Goal: Task Accomplishment & Management: Use online tool/utility

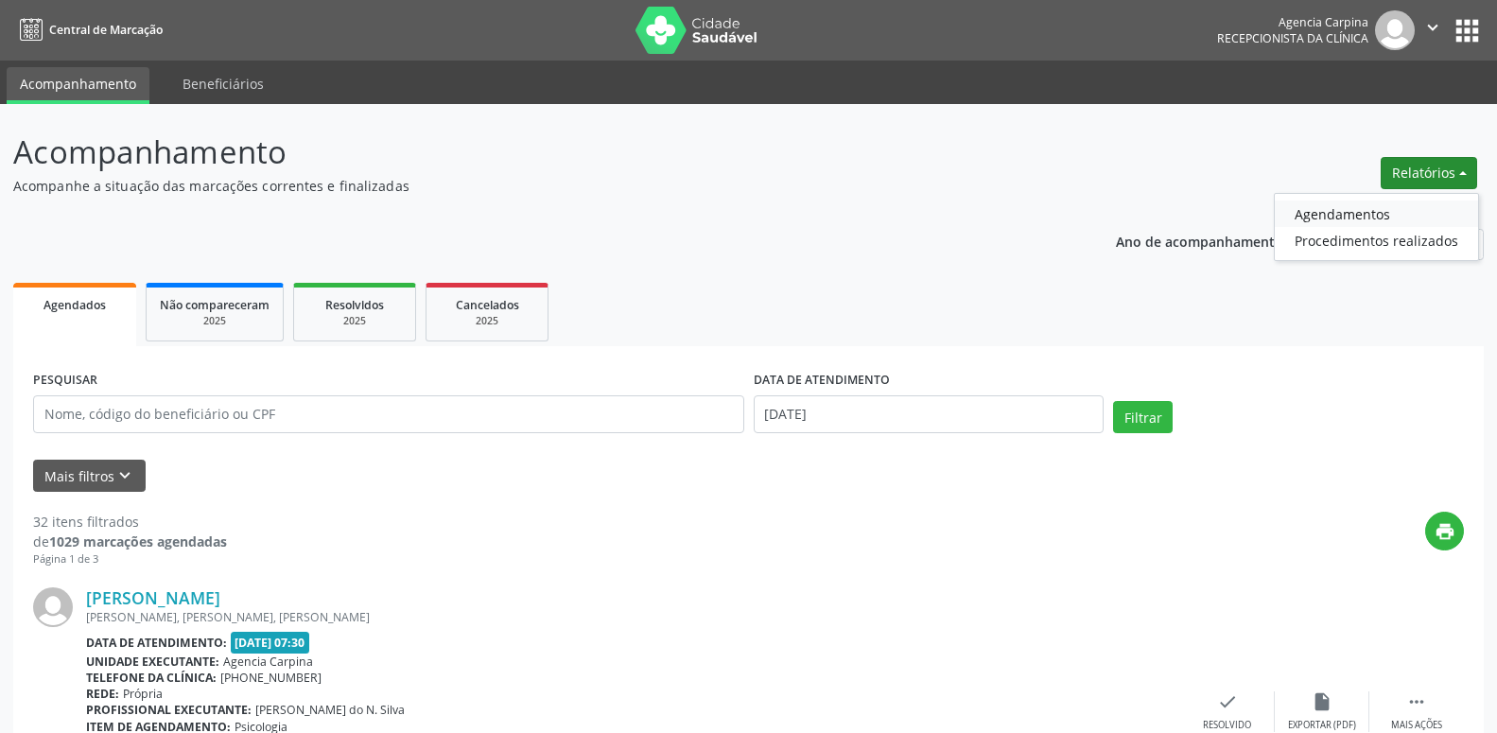
click at [1319, 218] on link "Agendamentos" at bounding box center [1376, 214] width 203 height 26
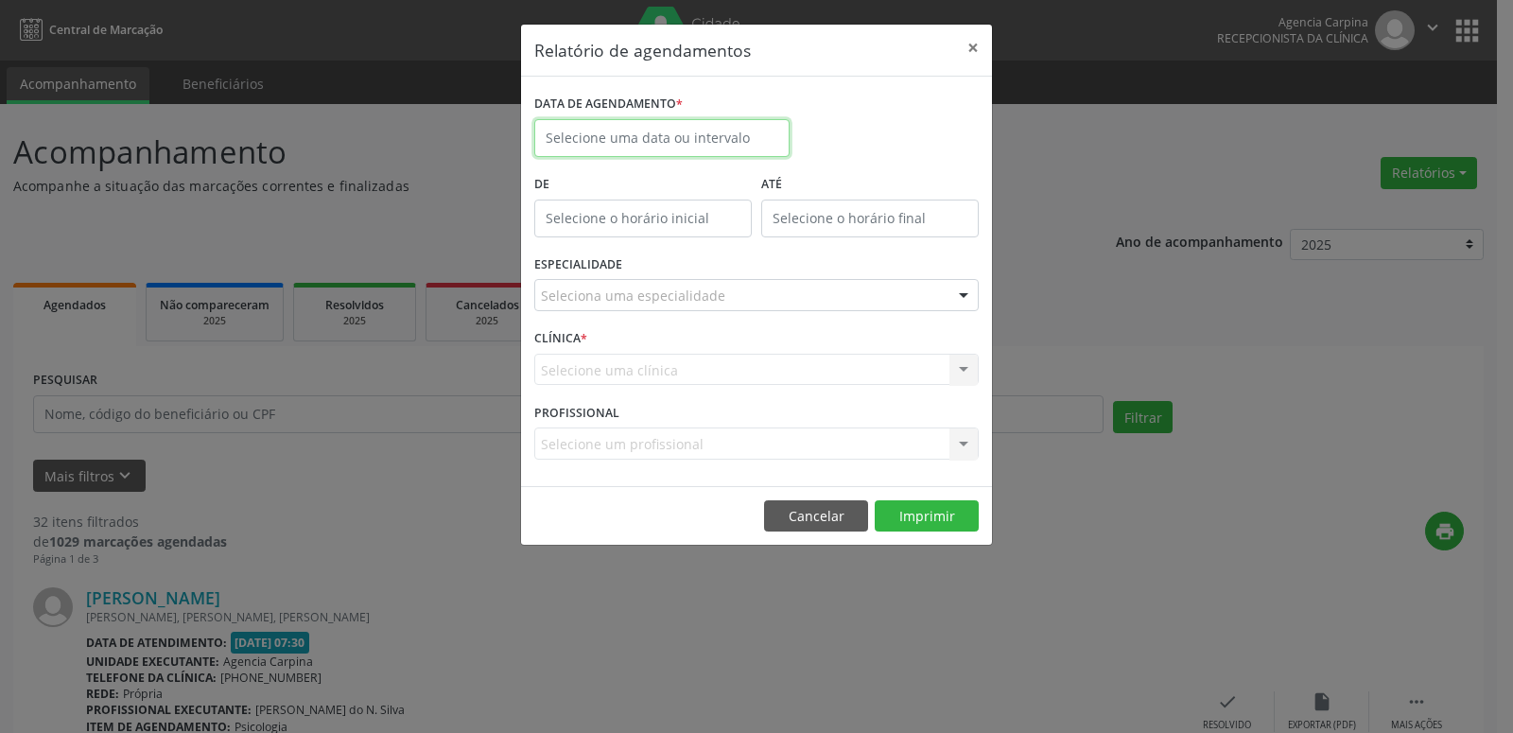
click at [620, 130] on input "text" at bounding box center [661, 138] width 255 height 38
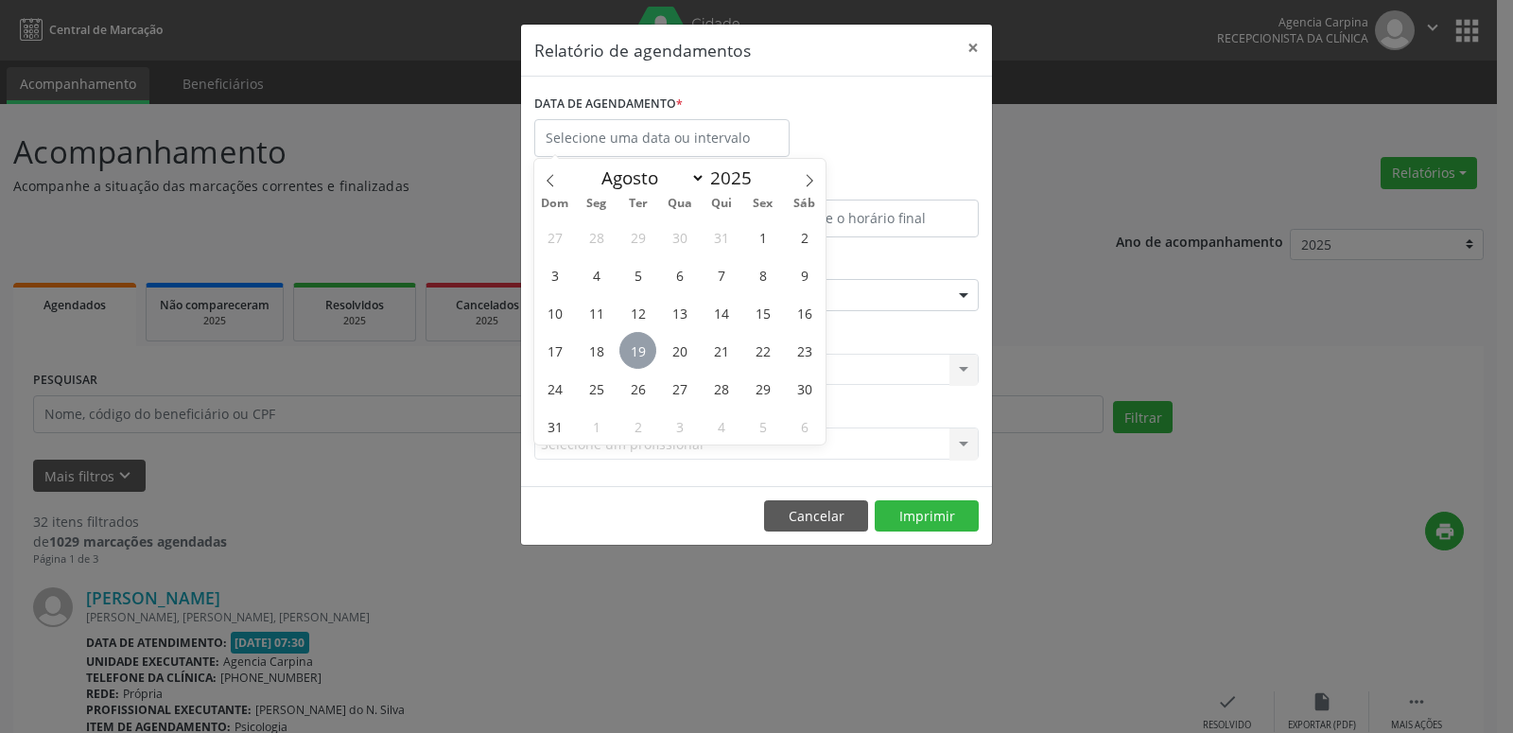
click at [636, 348] on span "19" at bounding box center [638, 350] width 37 height 37
type input "[DATE]"
click at [636, 348] on span "19" at bounding box center [638, 350] width 37 height 37
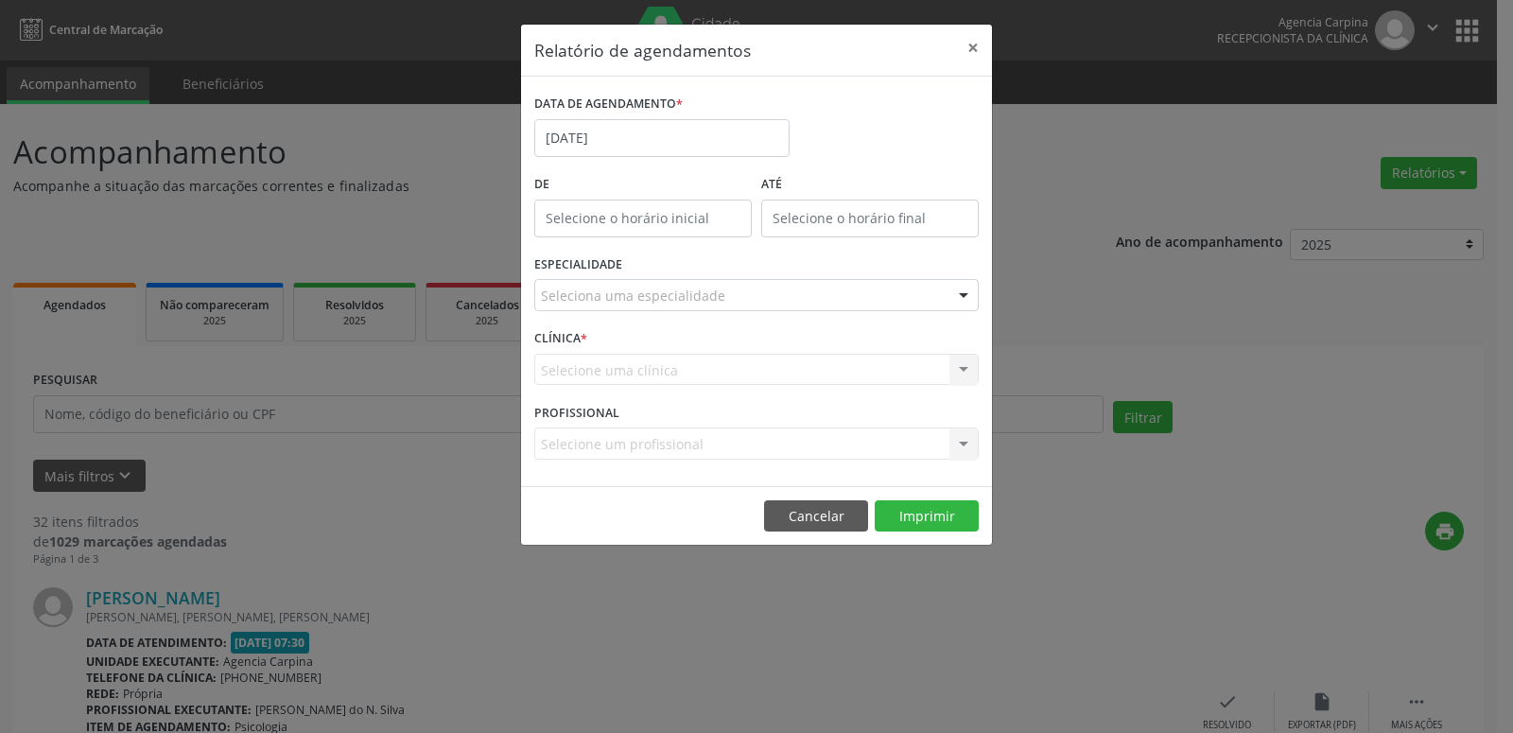
click at [736, 295] on div "Seleciona uma especialidade" at bounding box center [756, 295] width 445 height 32
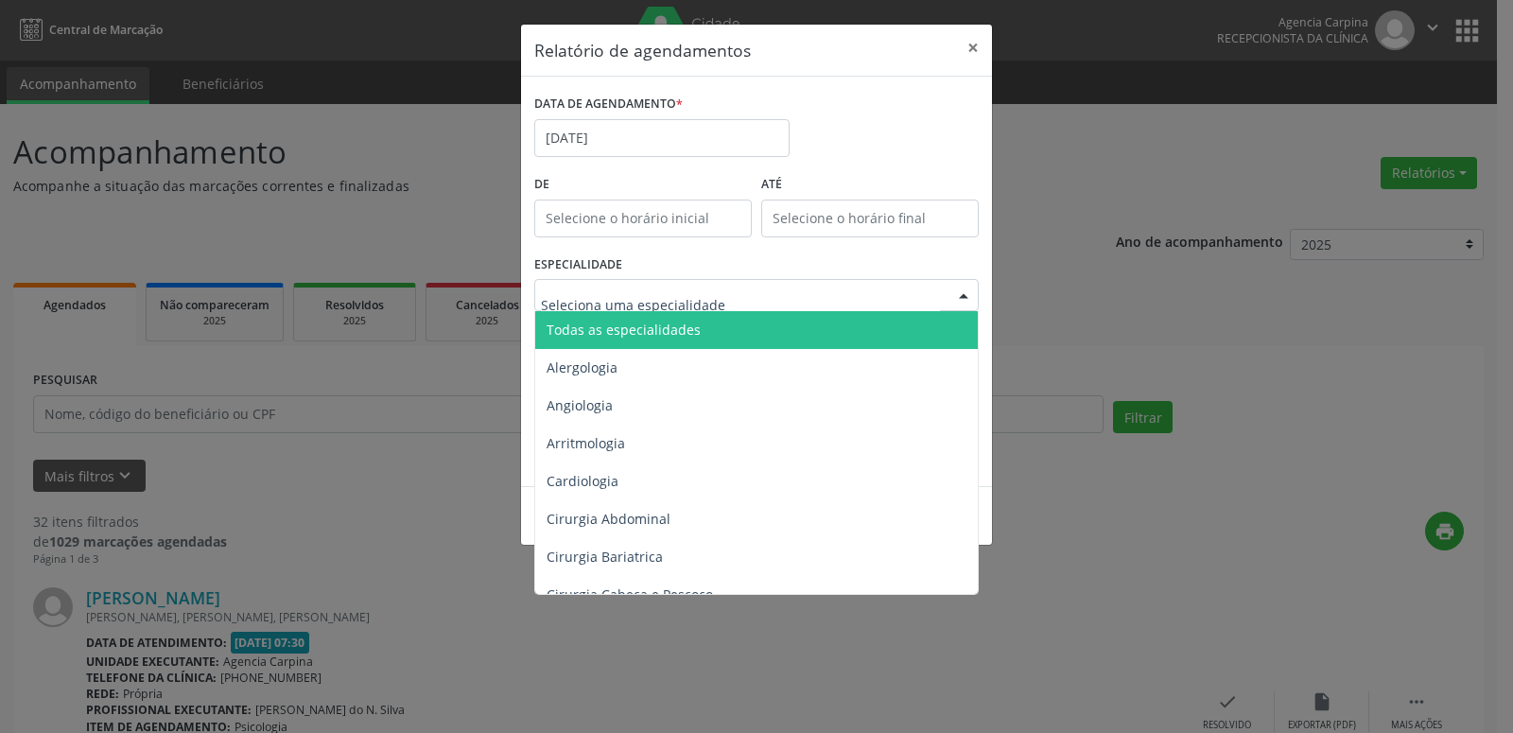
click at [734, 321] on span "Todas as especialidades" at bounding box center [757, 330] width 445 height 38
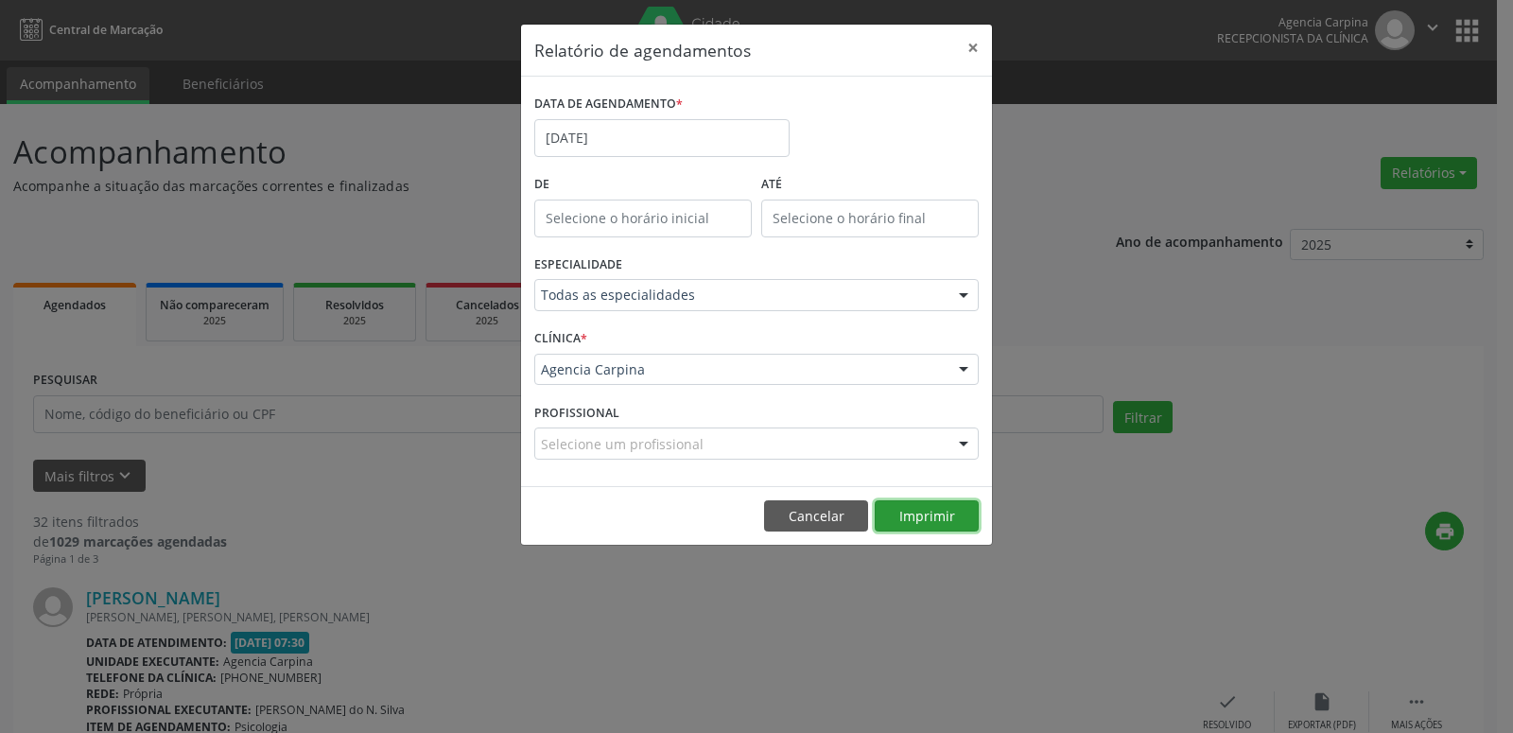
click at [927, 517] on button "Imprimir" at bounding box center [927, 516] width 104 height 32
click at [729, 132] on input "[DATE]" at bounding box center [661, 138] width 255 height 38
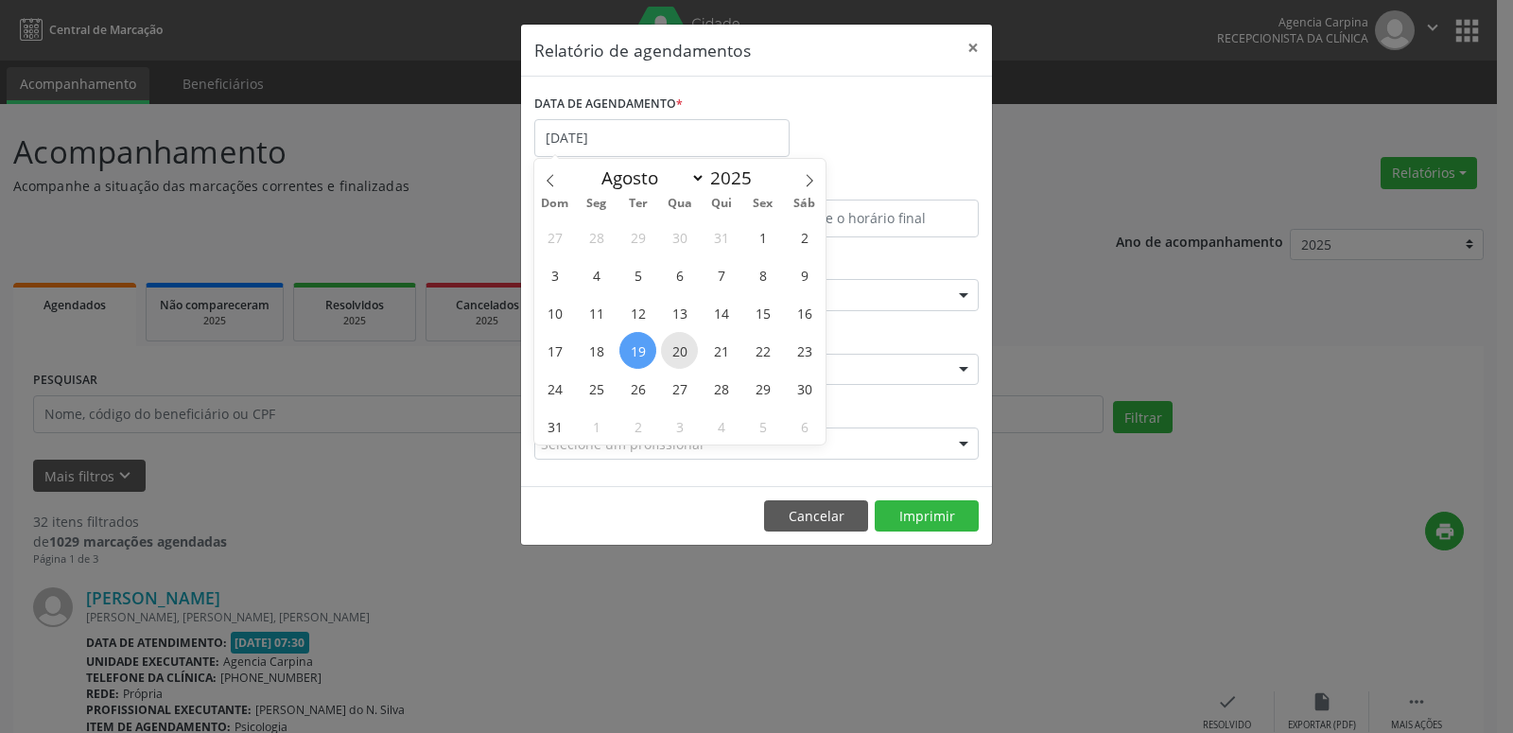
click at [682, 354] on span "20" at bounding box center [679, 350] width 37 height 37
type input "[DATE]"
click at [682, 354] on span "20" at bounding box center [679, 350] width 37 height 37
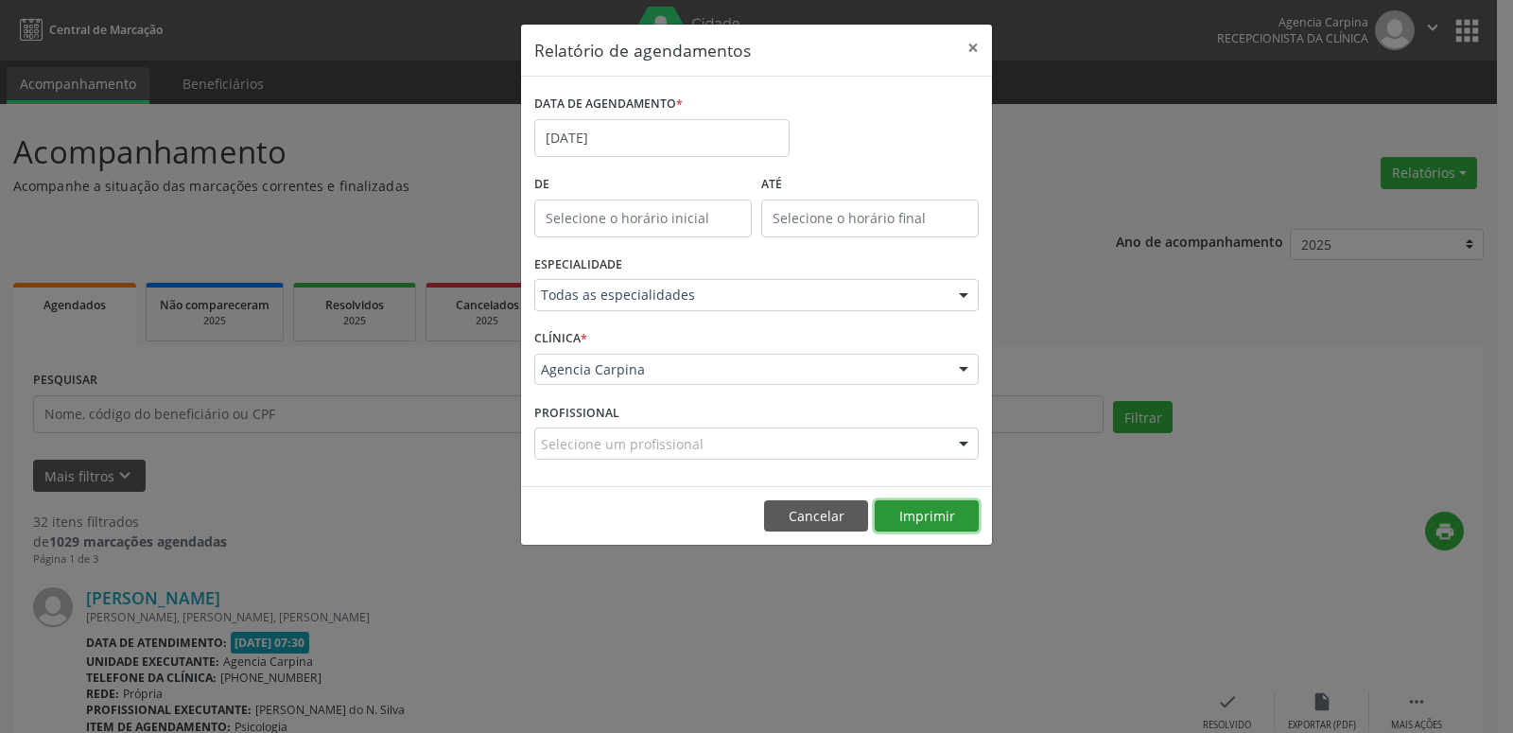
click at [947, 527] on button "Imprimir" at bounding box center [927, 516] width 104 height 32
click at [596, 127] on input "[DATE]" at bounding box center [661, 138] width 255 height 38
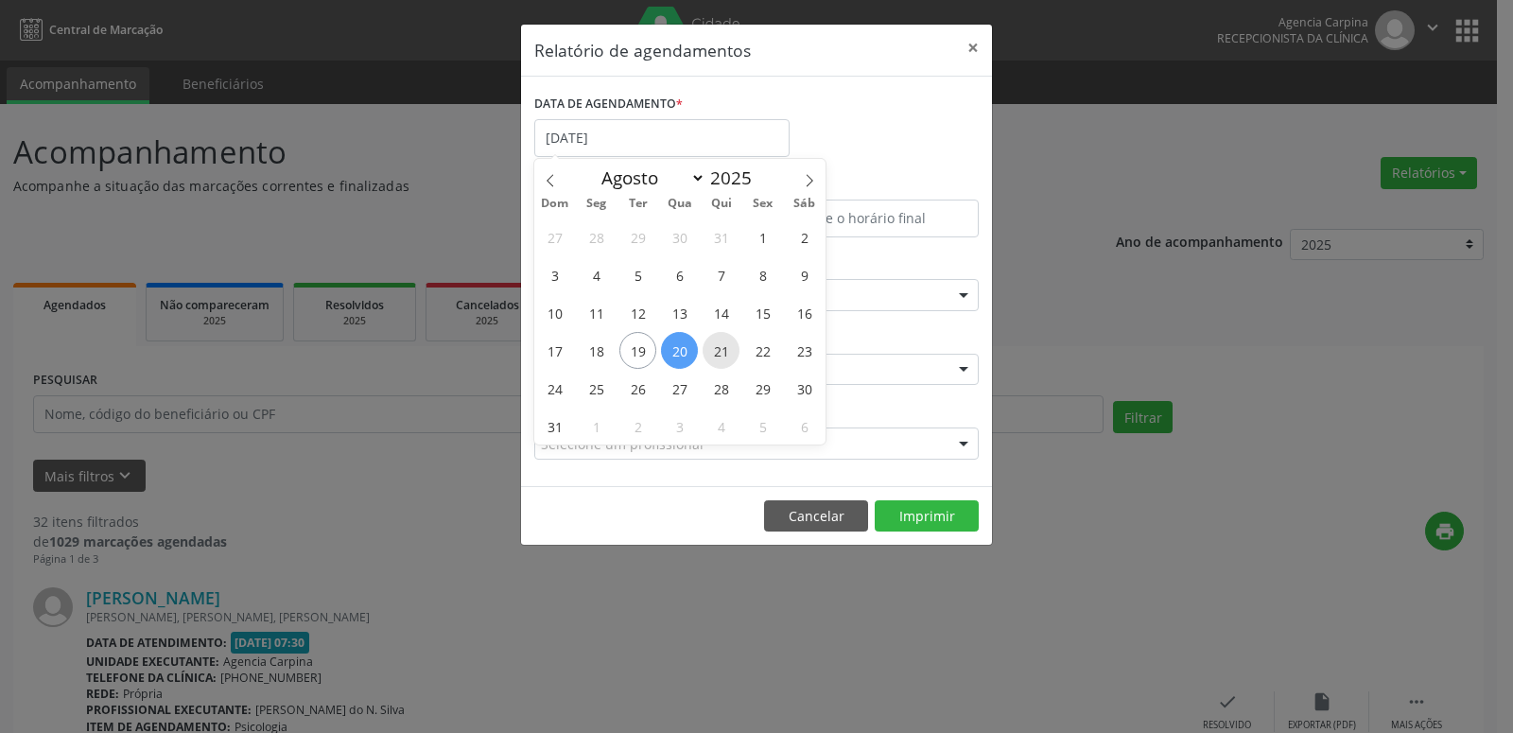
click at [711, 351] on span "21" at bounding box center [721, 350] width 37 height 37
type input "21/08/2025"
click at [711, 351] on span "21" at bounding box center [721, 350] width 37 height 37
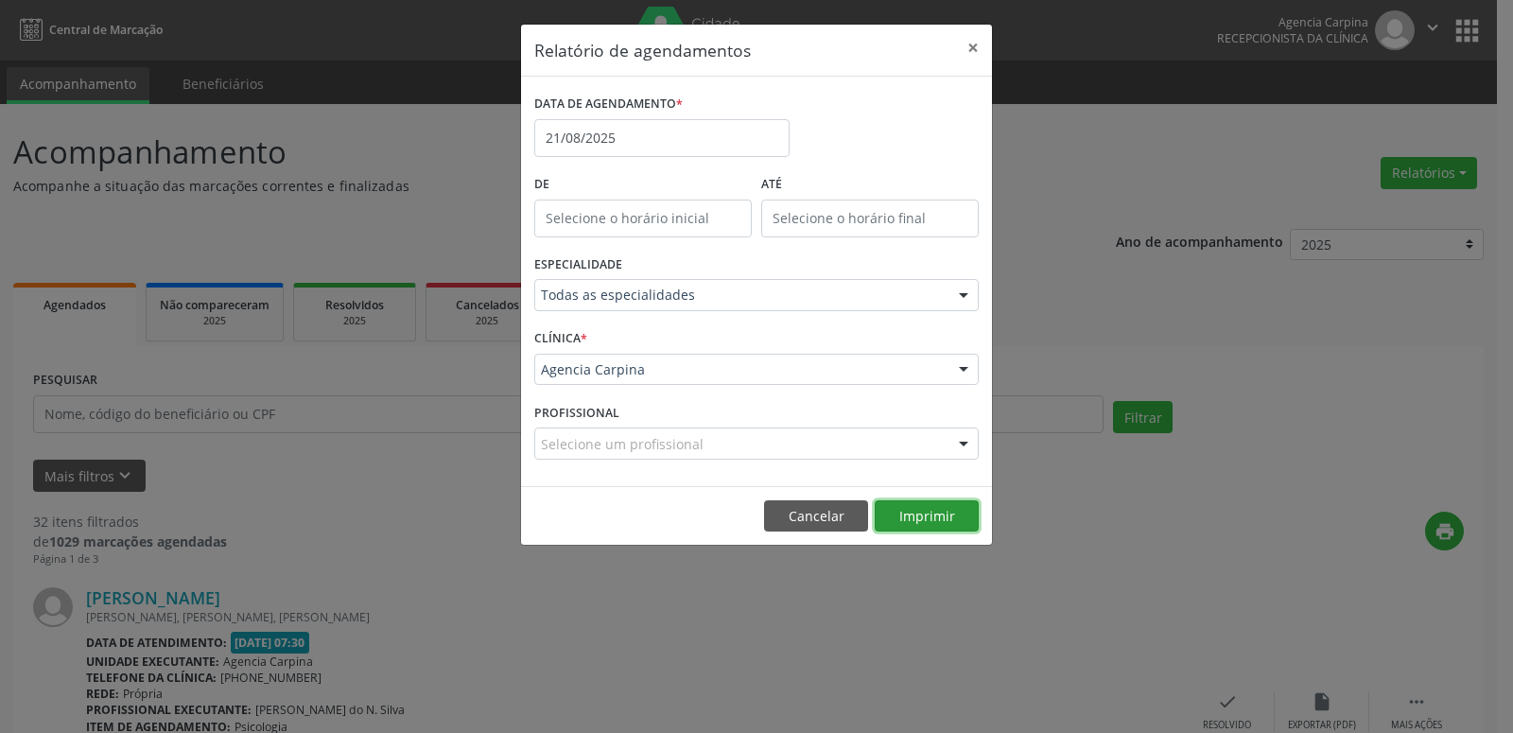
click at [920, 503] on button "Imprimir" at bounding box center [927, 516] width 104 height 32
click at [974, 50] on button "×" at bounding box center [973, 48] width 38 height 46
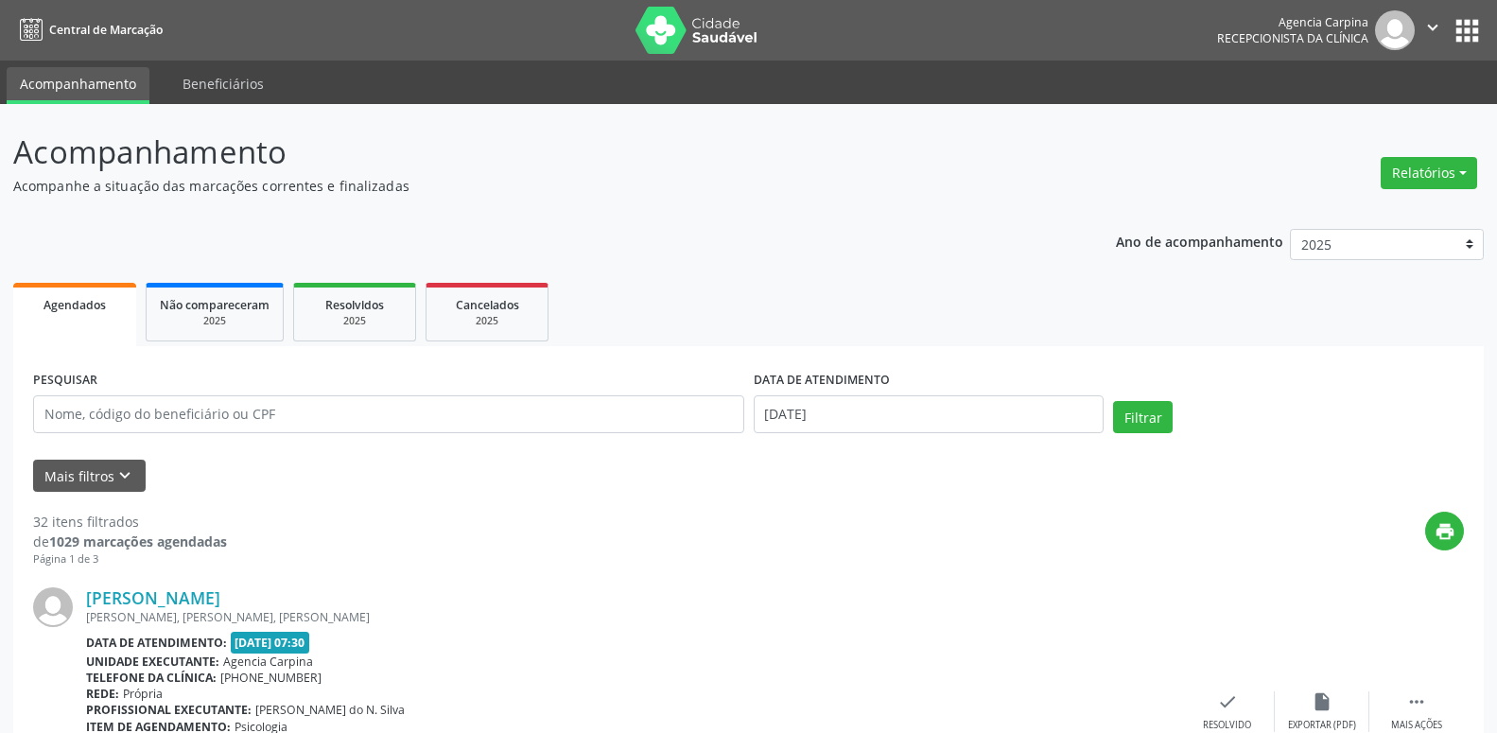
click at [1434, 36] on icon "" at bounding box center [1432, 27] width 21 height 21
click at [1364, 112] on link "Sair" at bounding box center [1384, 115] width 131 height 26
